Goal: Transaction & Acquisition: Purchase product/service

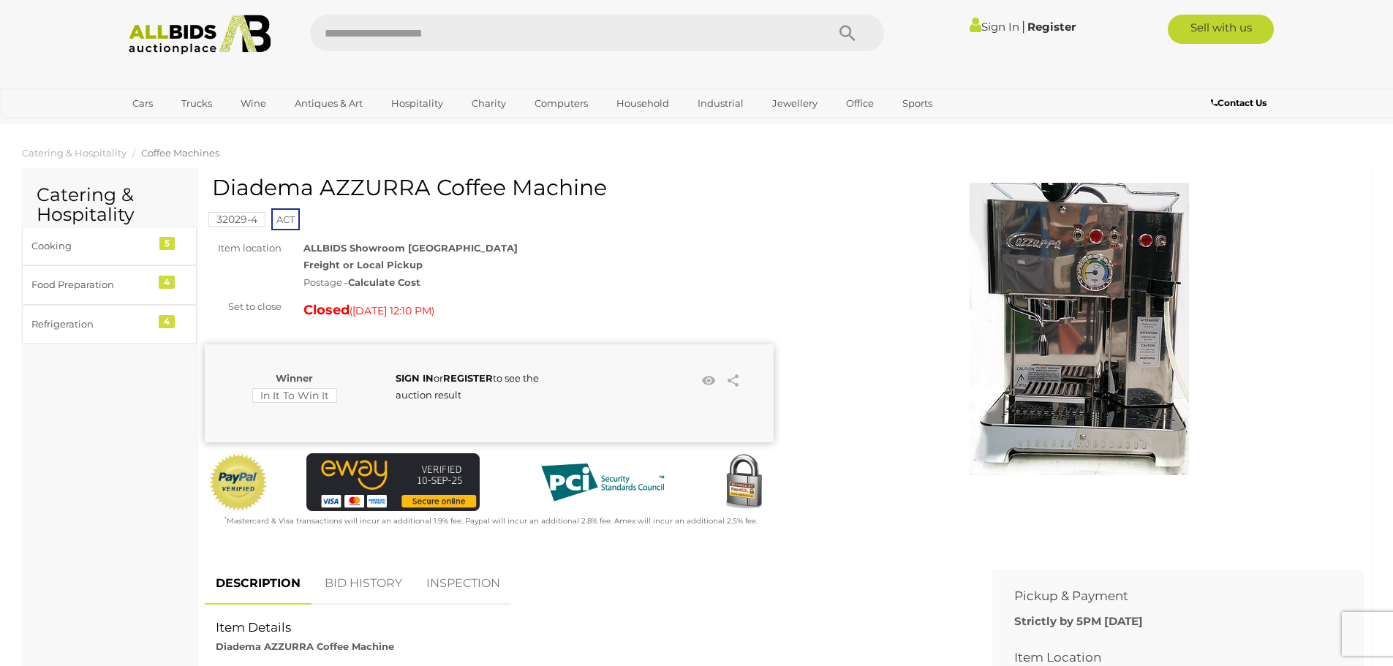
click at [1122, 210] on img at bounding box center [1079, 329] width 293 height 293
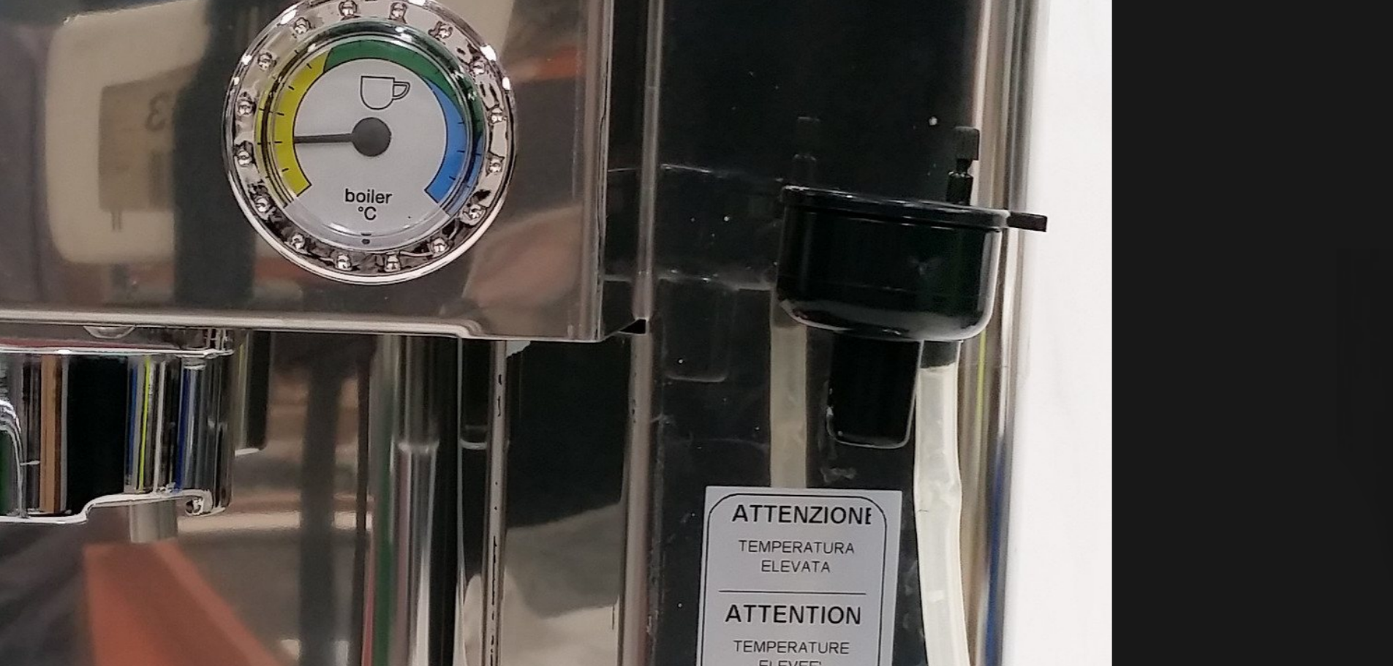
drag, startPoint x: 848, startPoint y: 161, endPoint x: 834, endPoint y: 116, distance: 46.7
click at [834, 116] on img at bounding box center [696, 266] width 433 height 577
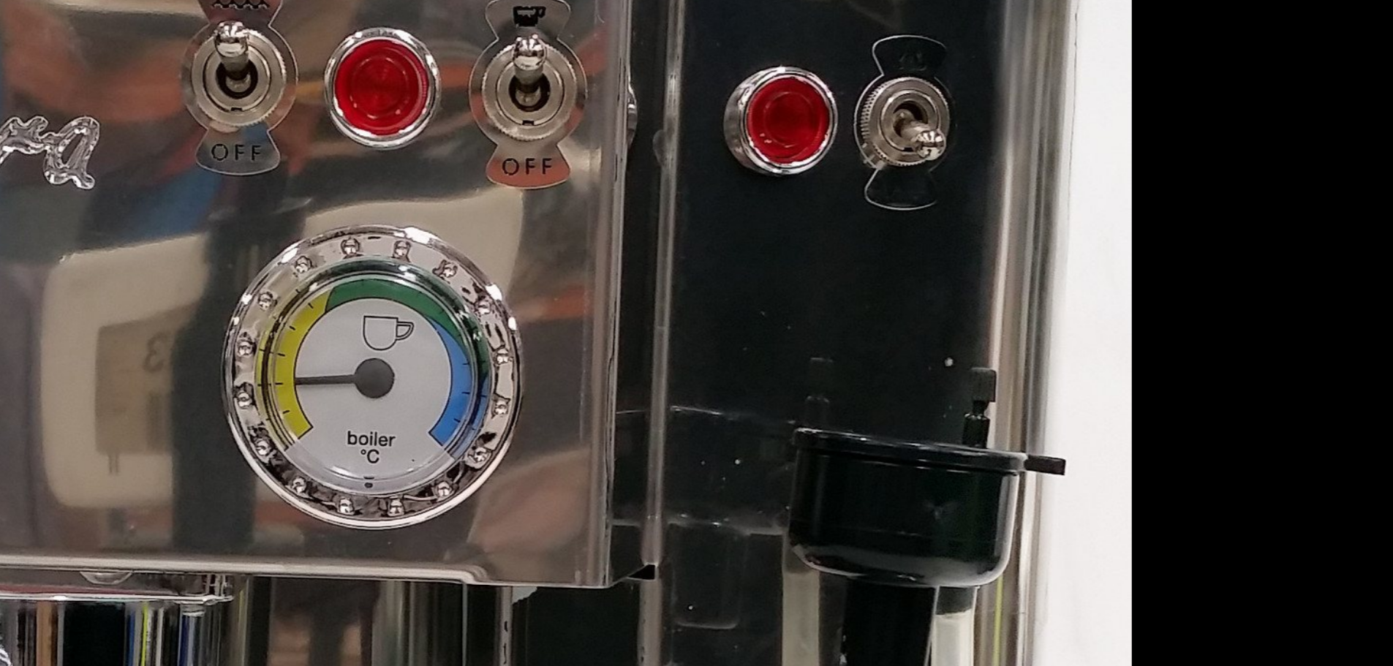
click at [823, 156] on img at bounding box center [696, 329] width 443 height 590
